Goal: Use online tool/utility: Utilize a website feature to perform a specific function

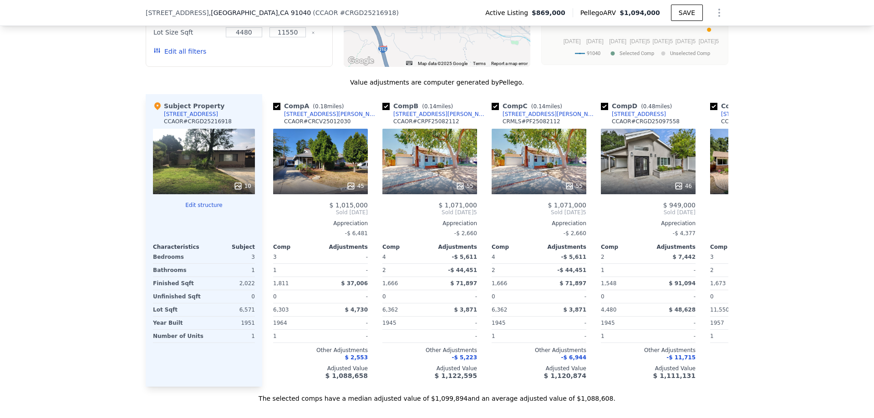
scroll to position [862, 0]
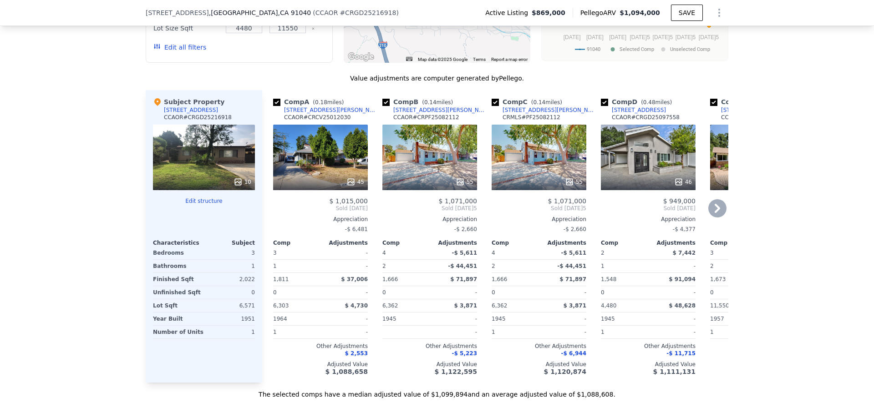
click at [714, 210] on icon at bounding box center [718, 208] width 18 height 18
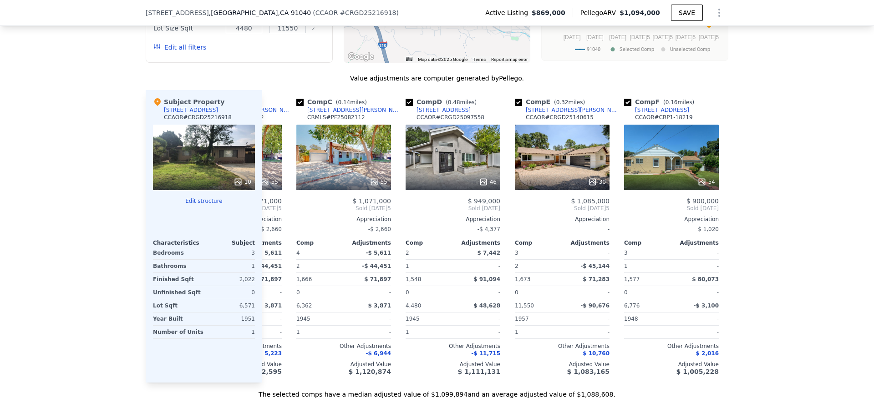
scroll to position [0, 219]
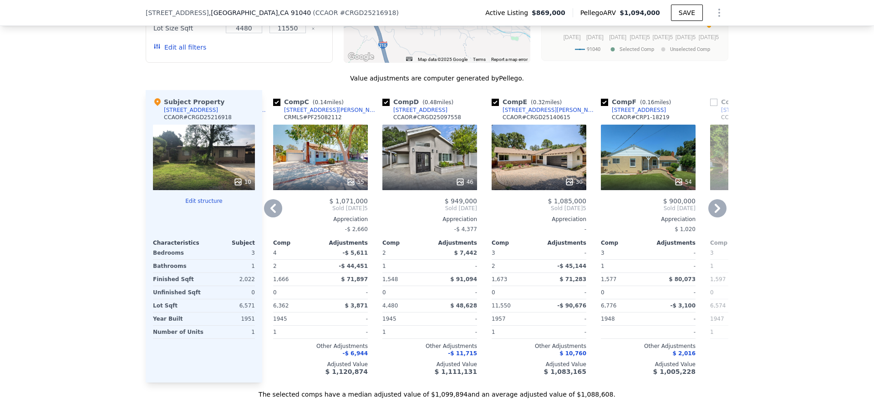
click at [714, 210] on icon at bounding box center [718, 208] width 18 height 18
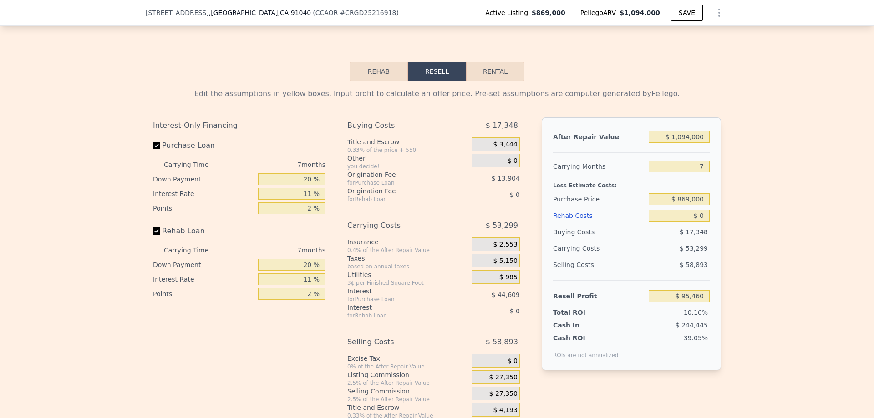
scroll to position [1275, 0]
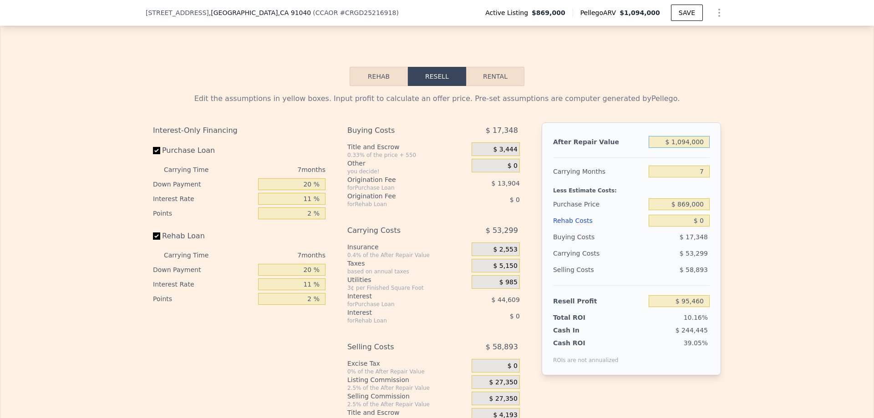
click at [688, 148] on input "$ 1,094,000" at bounding box center [679, 142] width 61 height 12
type input "$ 1,250,000"
type input "$ 242,776"
type input "$ 1,250,000"
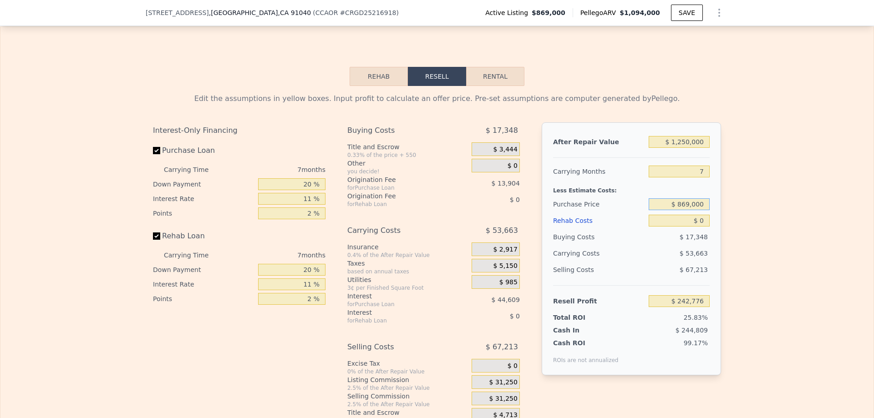
click at [699, 210] on input "$ 869,000" at bounding box center [679, 205] width 61 height 12
click at [727, 251] on div "Edit the assumptions in yellow boxes. Input profit to calculate an offer price.…" at bounding box center [436, 255] width 873 height 339
click at [702, 227] on input "$ 0" at bounding box center [679, 221] width 61 height 12
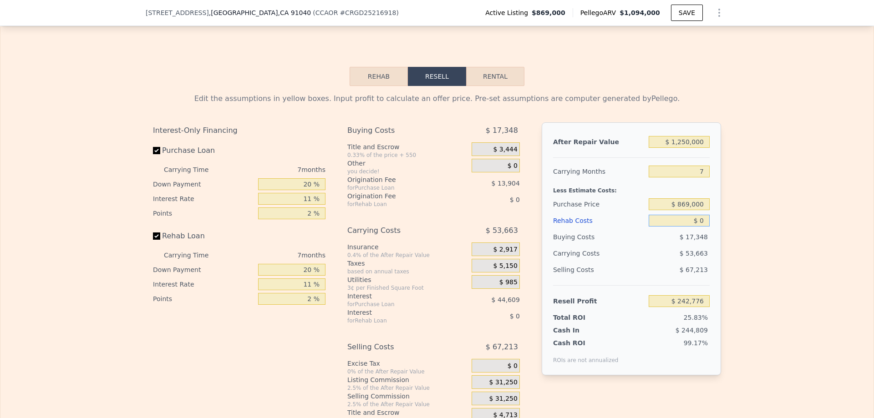
click at [702, 227] on input "$ 0" at bounding box center [679, 221] width 61 height 12
type input "$ 1"
type input "$ 242,775"
type input "$ 100"
type input "$ 242,667"
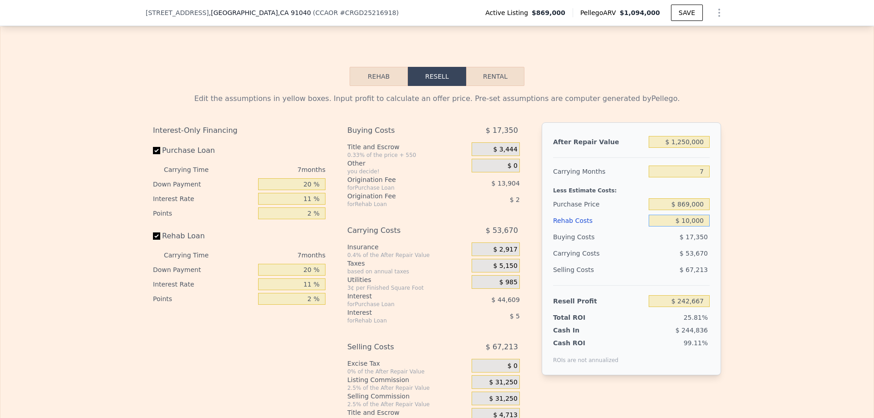
type input "$ 100,000"
type input "$ 136,045"
type input "$ 100,000"
click at [708, 241] on div "After Repair Value $ 1,250,000 Carrying Months 7 Less Estimate Costs: Purchase …" at bounding box center [631, 248] width 179 height 253
drag, startPoint x: 297, startPoint y: 196, endPoint x: 332, endPoint y: 199, distance: 35.2
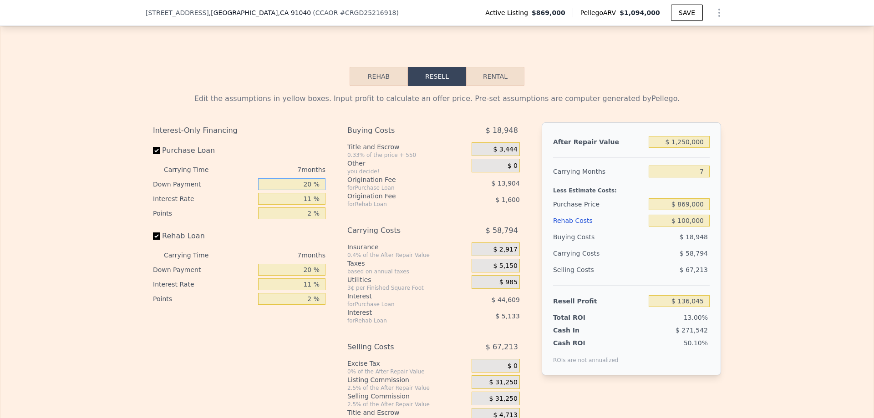
click at [332, 199] on div "Interest-Only Financing Purchase Loan Carrying Time 7 months Down Payment 20 % …" at bounding box center [437, 273] width 568 height 302
type input "10 %"
type input "$ 128,735"
type input "10 %"
click at [335, 197] on div "Interest-Only Financing Purchase Loan Carrying Time 7 months Down Payment 10 % …" at bounding box center [437, 273] width 568 height 302
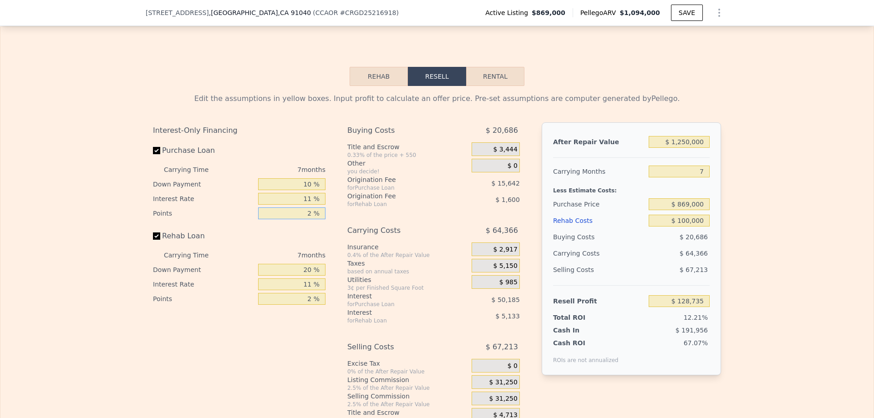
drag, startPoint x: 301, startPoint y: 225, endPoint x: 322, endPoint y: 230, distance: 21.5
click at [322, 229] on div "Interest-Only Financing Purchase Loan Carrying Time 7 months Down Payment 10 % …" at bounding box center [243, 273] width 180 height 302
drag, startPoint x: 298, startPoint y: 209, endPoint x: 327, endPoint y: 225, distance: 32.4
click at [327, 218] on div "Interest-Only Financing Purchase Loan Carrying Time 7 months Down Payment 10 % …" at bounding box center [243, 273] width 180 height 302
drag, startPoint x: 326, startPoint y: 227, endPoint x: 321, endPoint y: 231, distance: 6.5
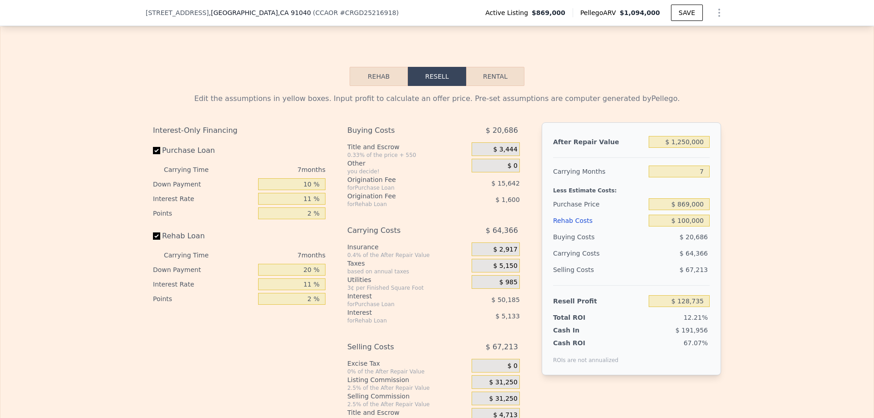
click at [326, 227] on div "Interest-Only Financing Purchase Loan Carrying Time 7 months Down Payment 10 % …" at bounding box center [243, 273] width 180 height 302
drag, startPoint x: 303, startPoint y: 230, endPoint x: 326, endPoint y: 225, distance: 23.3
click at [326, 225] on div "Interest-Only Financing Purchase Loan Carrying Time 7 months Down Payment 10 % …" at bounding box center [243, 273] width 180 height 302
type input "1 %"
type input "$ 136,556"
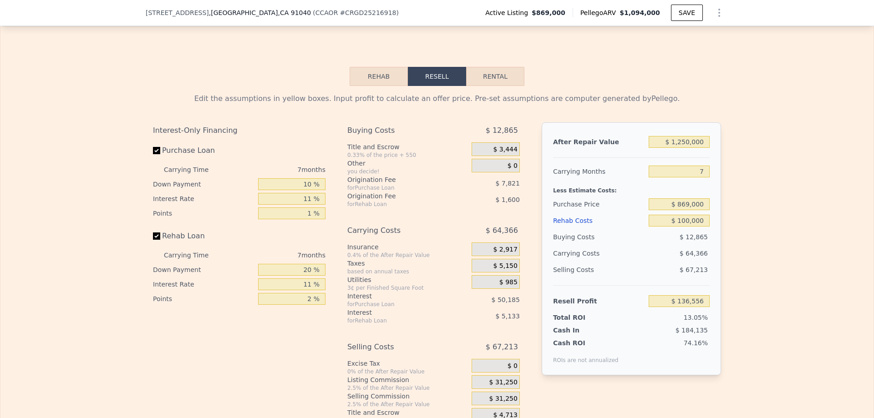
click at [327, 240] on div "Interest-Only Financing Purchase Loan Carrying Time 7 months Down Payment 10 % …" at bounding box center [243, 273] width 180 height 302
drag, startPoint x: 310, startPoint y: 312, endPoint x: 326, endPoint y: 311, distance: 16.4
click at [326, 311] on div "Interest-Only Financing Purchase Loan Carrying Time 7 months Down Payment 10 % …" at bounding box center [243, 273] width 180 height 302
type input "1 %"
type input "$ 137,356"
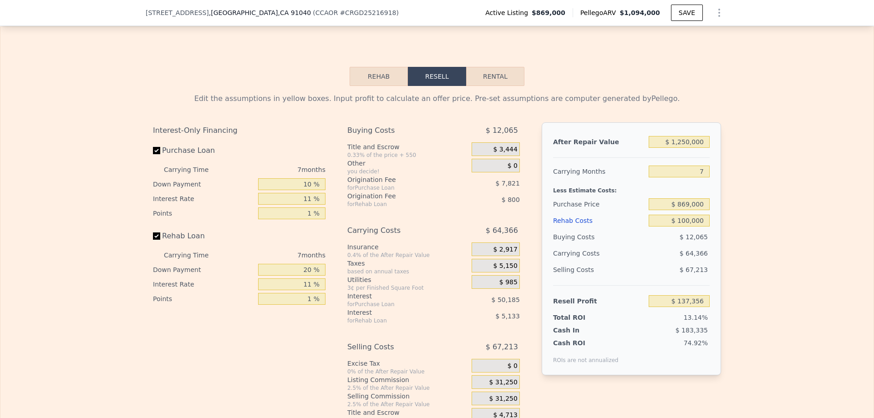
click at [322, 332] on div "Interest-Only Financing Purchase Loan Carrying Time 7 months Down Payment 10 % …" at bounding box center [243, 273] width 180 height 302
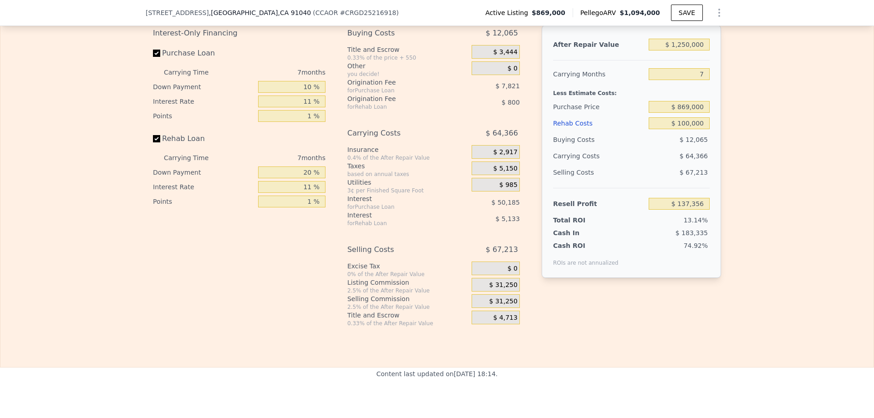
scroll to position [1412, 0]
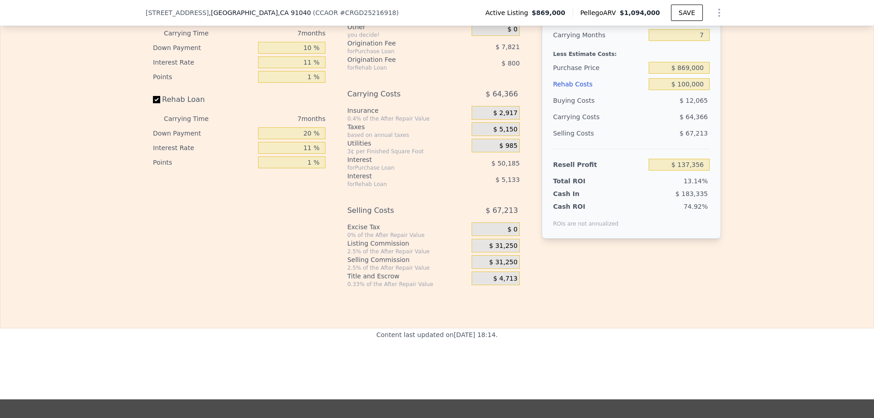
click at [506, 250] on span "$ 31,250" at bounding box center [504, 246] width 28 height 8
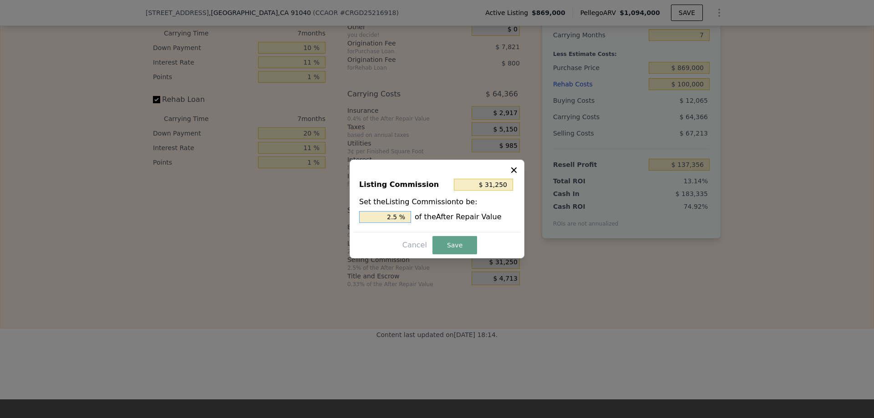
drag, startPoint x: 379, startPoint y: 215, endPoint x: 429, endPoint y: 222, distance: 50.0
click at [428, 220] on div "2.5 % of the After Repair Value" at bounding box center [437, 217] width 156 height 12
type input "$ 0"
type input "0 %"
click at [451, 247] on button "Save" at bounding box center [455, 245] width 45 height 18
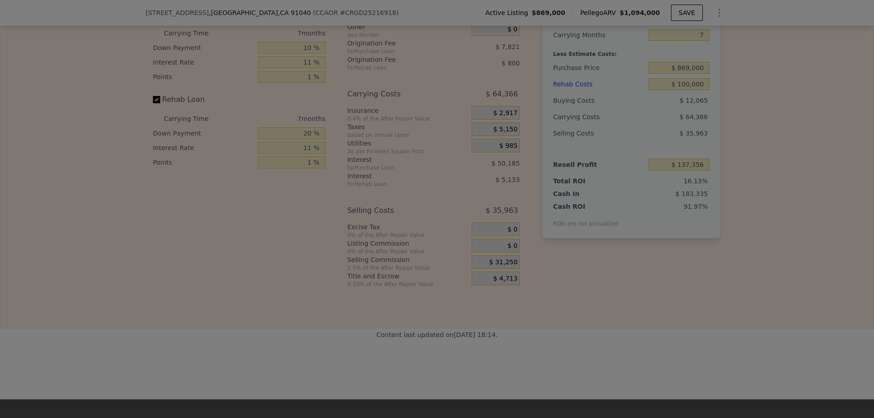
type input "$ 168,606"
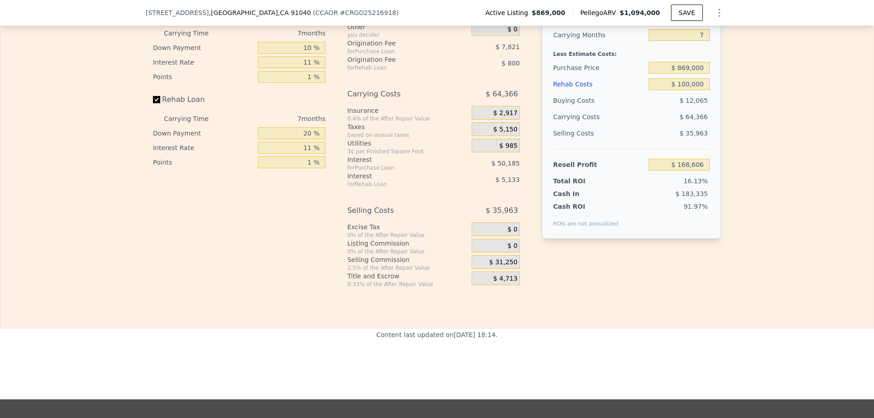
click at [541, 315] on div "Rehab Resell Rental Edit the assumptions in yellow boxes. Input profit to calcu…" at bounding box center [437, 109] width 874 height 439
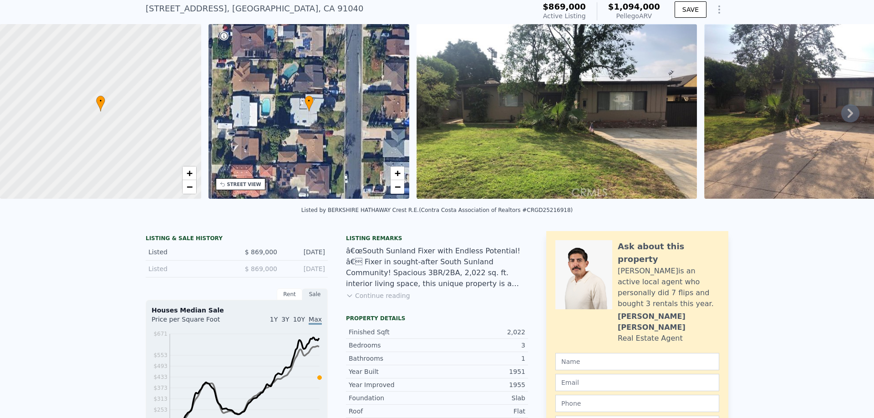
scroll to position [3, 0]
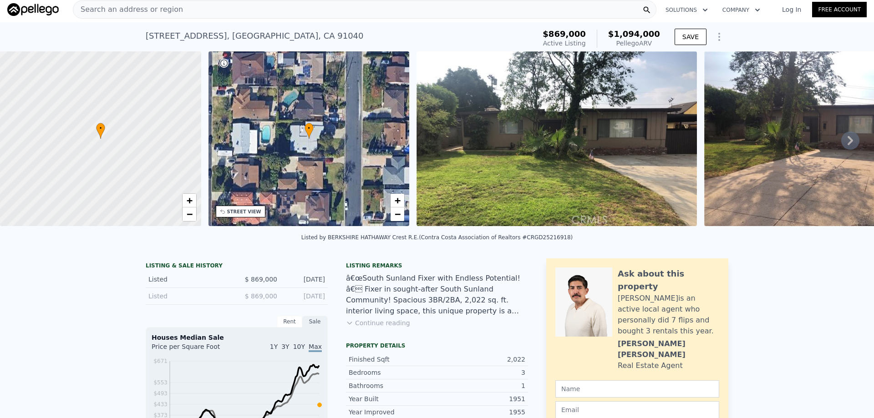
click at [215, 36] on div "[STREET_ADDRESS]" at bounding box center [255, 36] width 218 height 13
copy div "[STREET_ADDRESS] Active at $869k (~ARV $1.094m )"
